Goal: Communication & Community: Participate in discussion

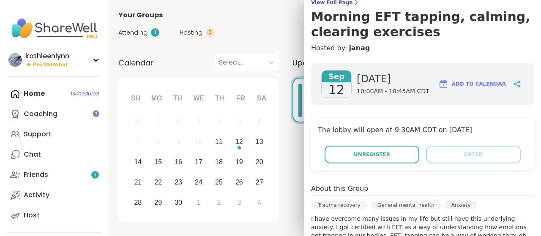
click at [138, 28] on span "Attending" at bounding box center [132, 32] width 29 height 9
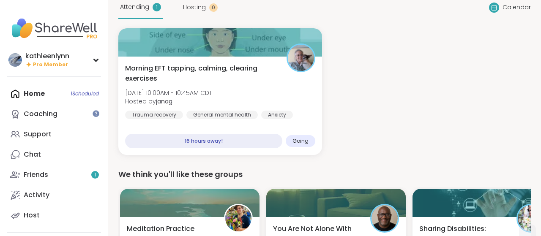
scroll to position [44, 0]
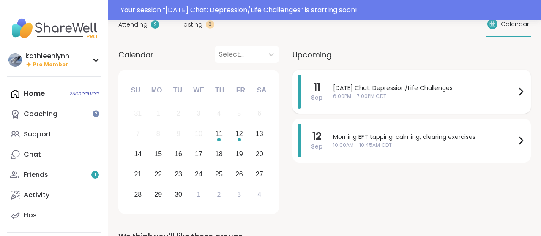
click at [408, 87] on span "[DATE] Chat: Depression/Life Challenges" at bounding box center [424, 88] width 183 height 9
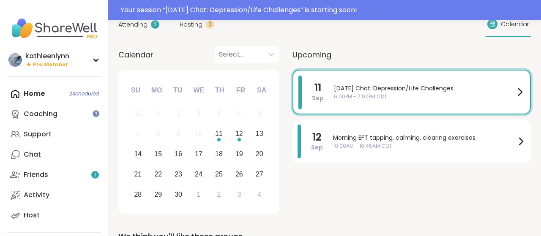
scroll to position [60, 0]
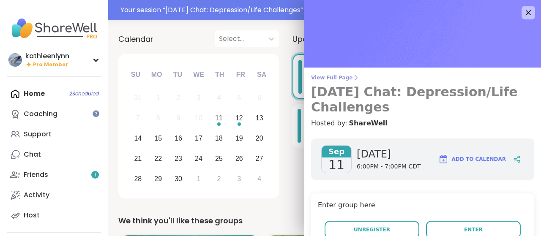
click at [333, 78] on span "View Full Page" at bounding box center [422, 77] width 223 height 7
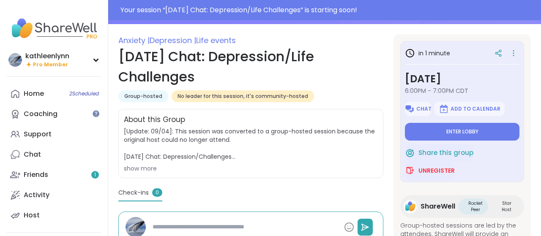
scroll to position [110, 0]
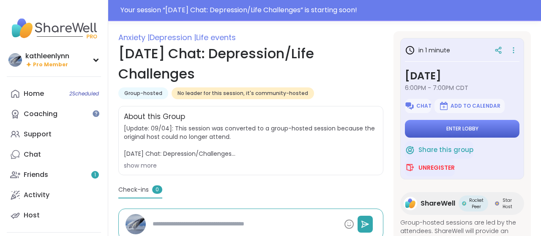
click at [466, 126] on span "Enter lobby" at bounding box center [462, 129] width 32 height 7
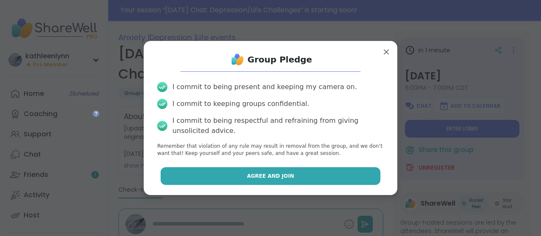
click at [345, 173] on button "Agree and Join" at bounding box center [271, 176] width 220 height 18
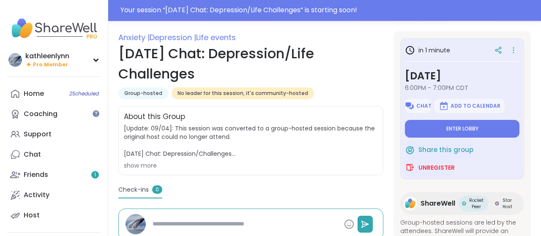
type textarea "*"
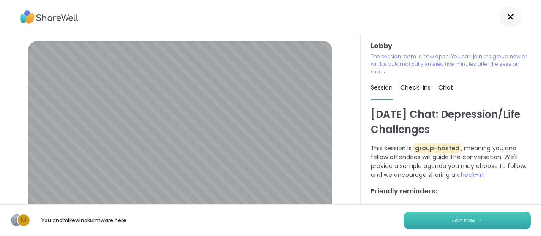
click at [489, 219] on button "Join now" at bounding box center [467, 221] width 127 height 18
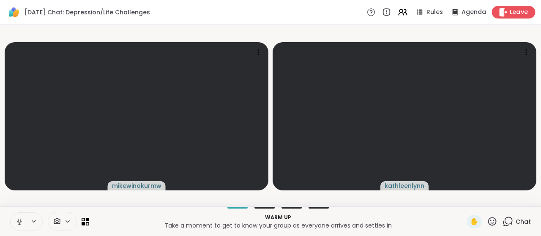
click at [515, 13] on span "Leave" at bounding box center [519, 12] width 19 height 9
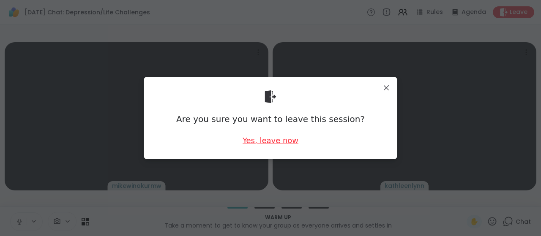
click at [280, 141] on div "Yes, leave now" at bounding box center [271, 140] width 56 height 11
